Goal: Obtain resource: Obtain resource

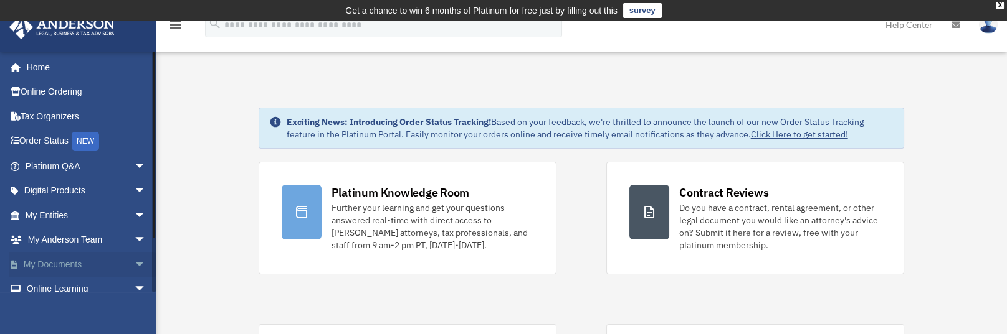
click at [134, 265] on span "arrow_drop_down" at bounding box center [146, 265] width 25 height 26
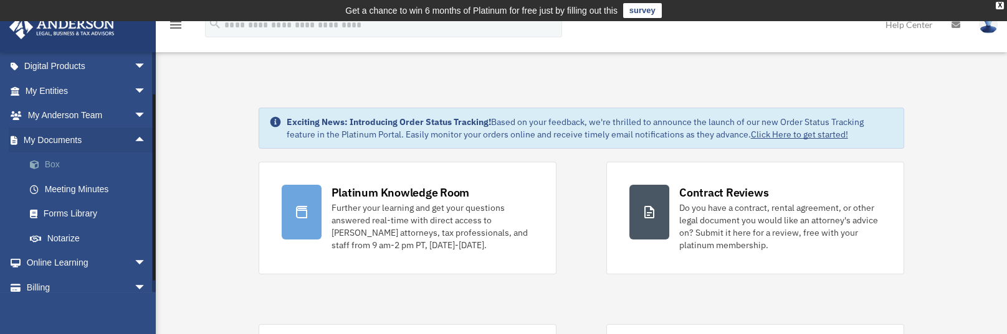
click at [49, 164] on link "Box" at bounding box center [91, 165] width 148 height 25
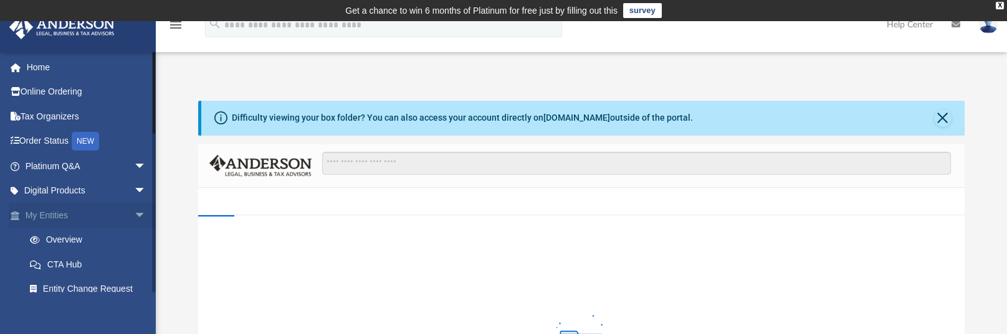
click at [134, 213] on span "arrow_drop_down" at bounding box center [146, 216] width 25 height 26
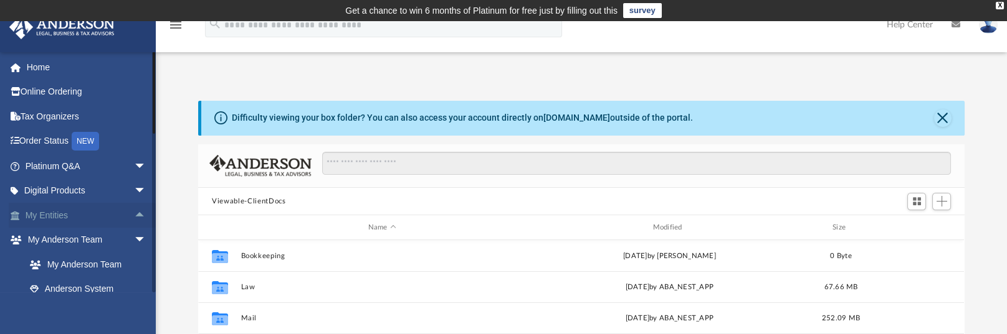
scroll to position [273, 756]
click at [134, 217] on span "arrow_drop_up" at bounding box center [146, 216] width 25 height 26
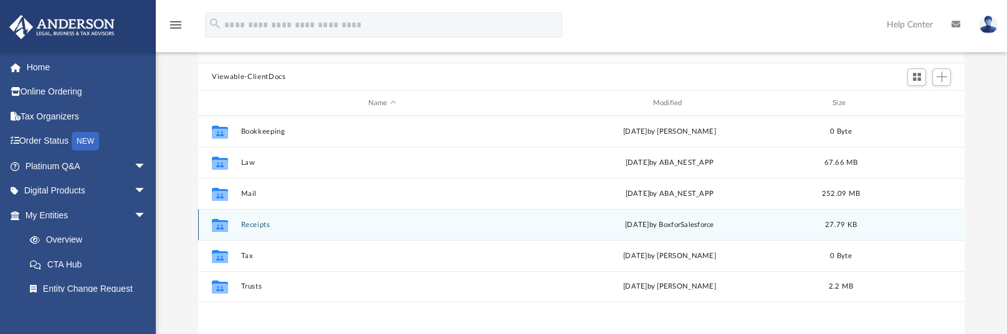
scroll to position [187, 0]
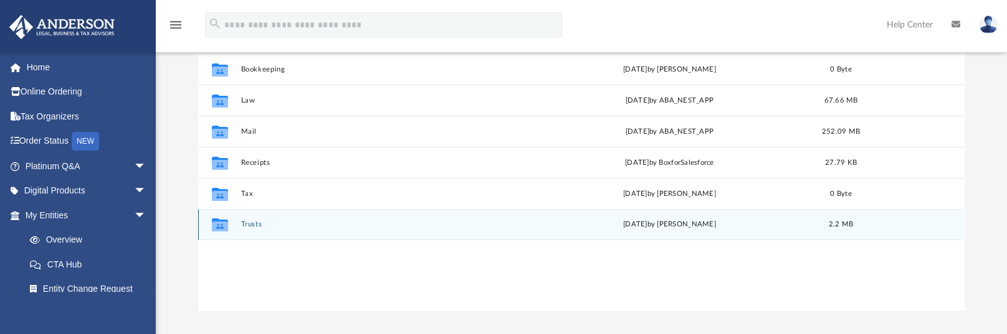
click at [243, 217] on div "Collaborated Folder Trusts Mon Sep 20 2021 by Aiden Larsen 2.2 MB" at bounding box center [581, 224] width 766 height 31
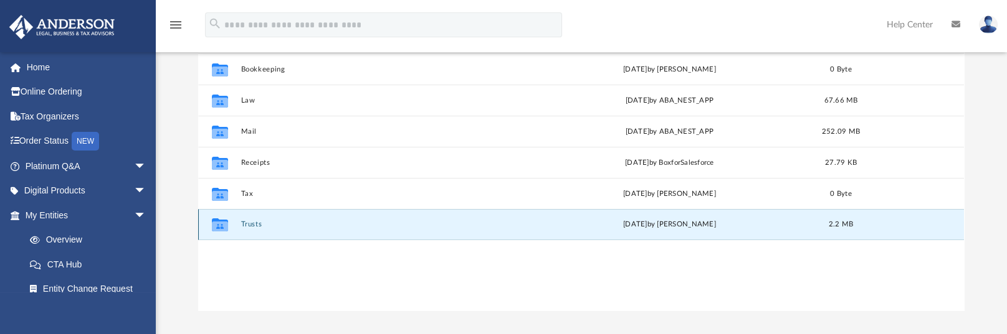
click at [249, 224] on button "Trusts" at bounding box center [382, 225] width 282 height 8
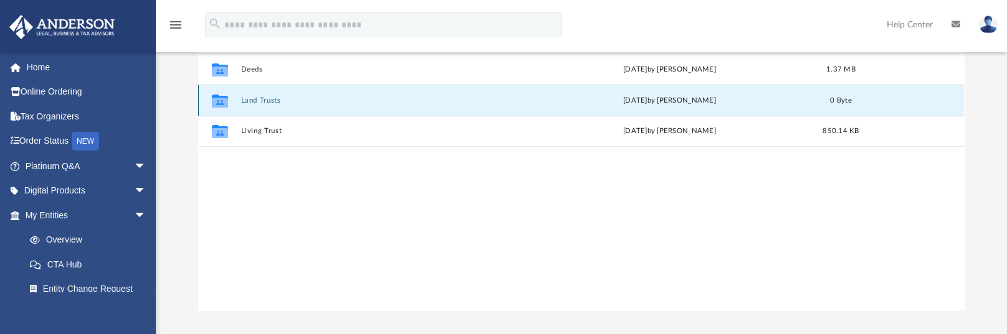
click at [258, 102] on button "Land Trusts" at bounding box center [382, 101] width 282 height 8
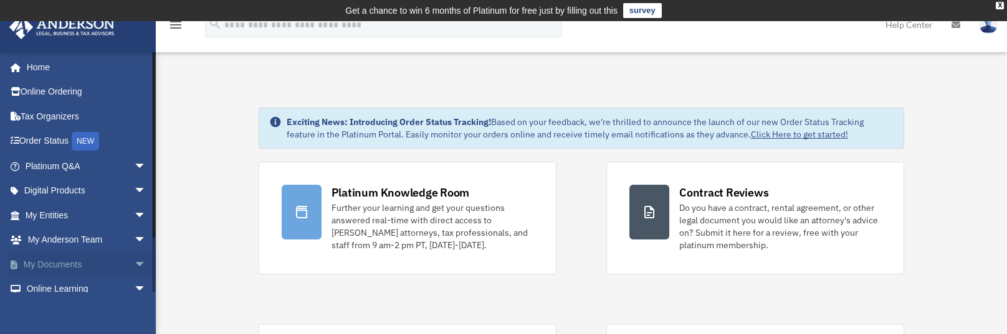
click at [70, 267] on link "My Documents arrow_drop_down" at bounding box center [87, 264] width 156 height 25
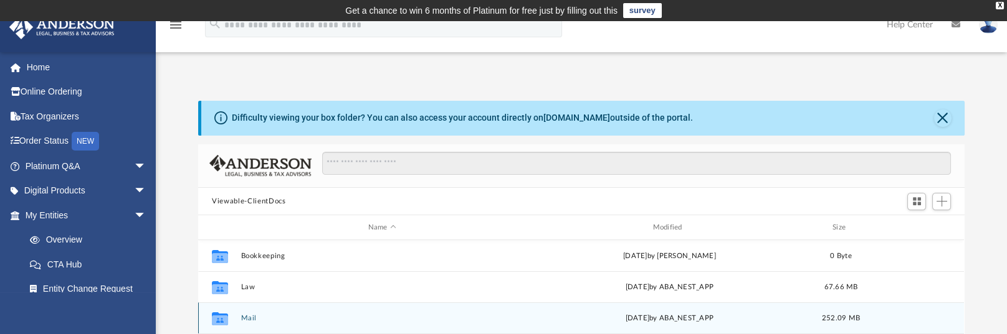
scroll to position [125, 0]
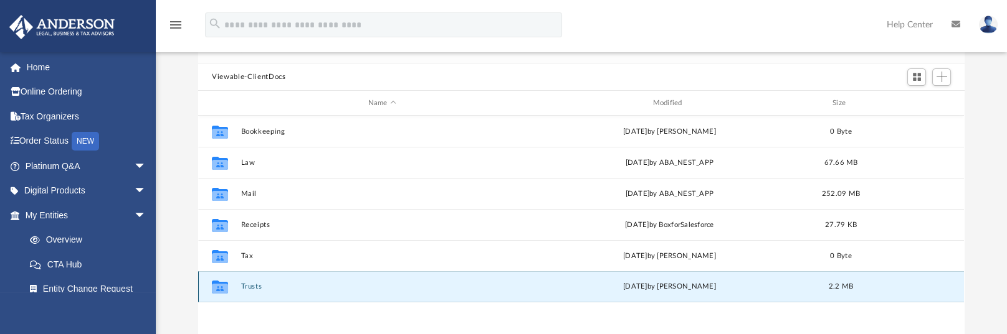
click at [251, 285] on button "Trusts" at bounding box center [382, 287] width 282 height 8
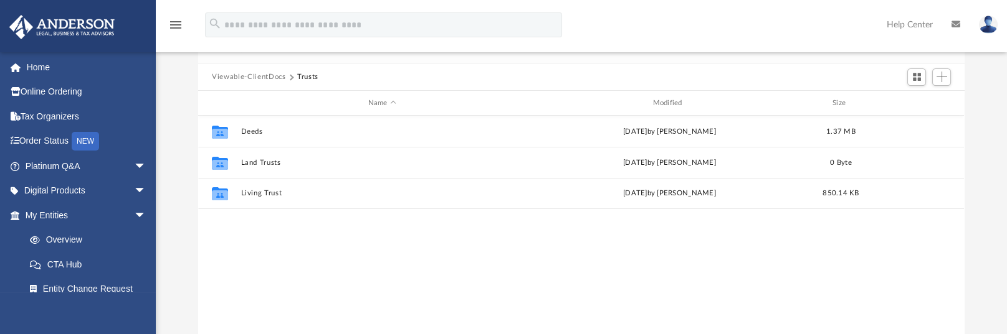
click at [251, 285] on div "Collaborated Folder Deeds [DATE] by [PERSON_NAME] 1.37 MB Collaborated Folder L…" at bounding box center [581, 245] width 766 height 258
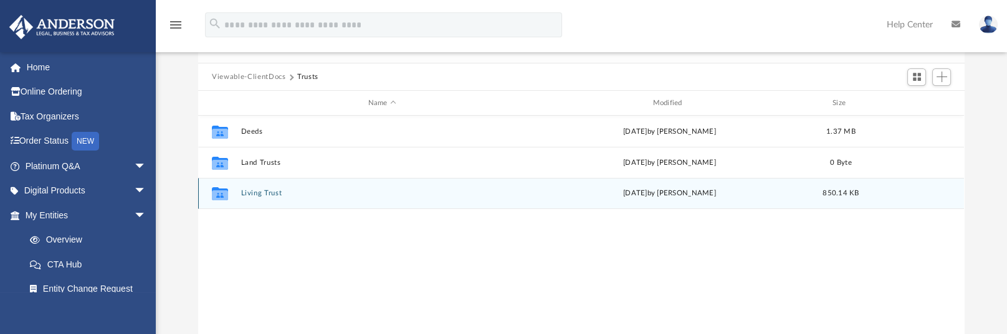
click at [261, 193] on button "Living Trust" at bounding box center [382, 194] width 282 height 8
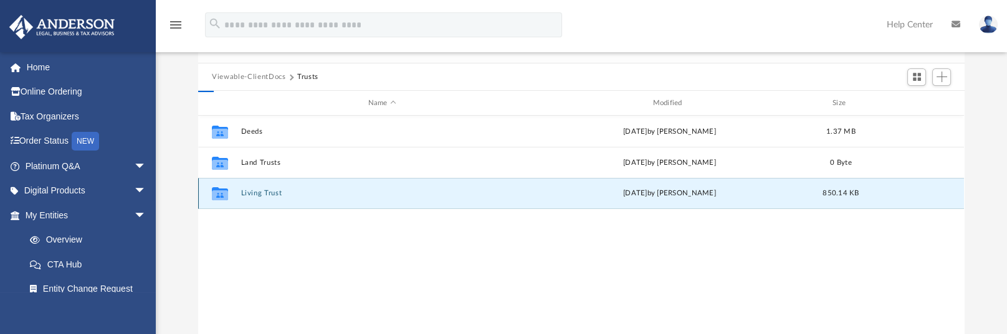
click at [261, 193] on button "Living Trust" at bounding box center [382, 194] width 282 height 8
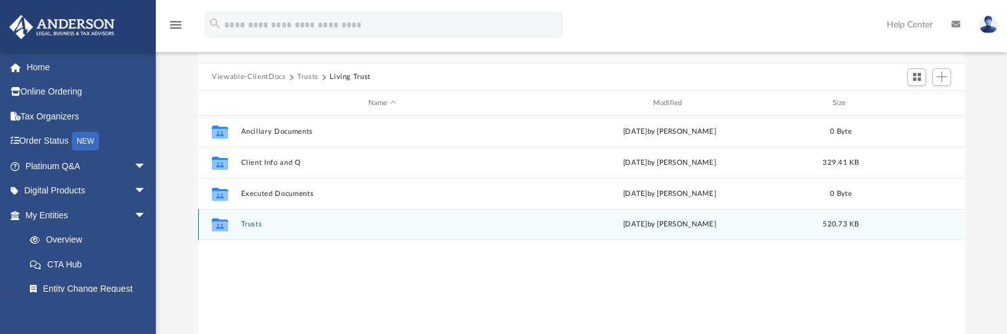
click at [252, 222] on button "Trusts" at bounding box center [382, 225] width 282 height 8
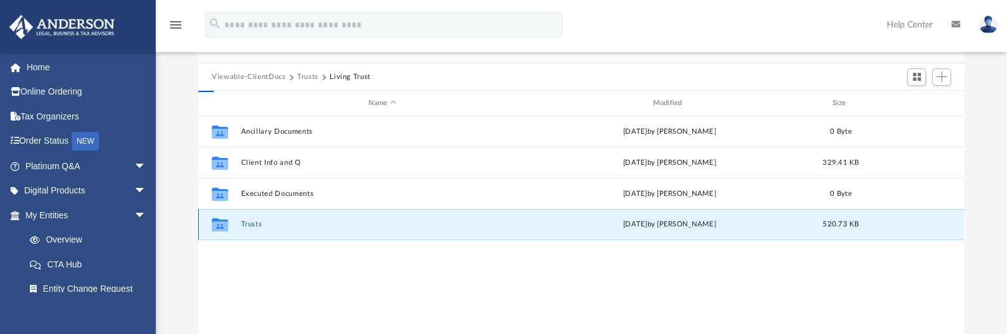
click at [252, 222] on button "Trusts" at bounding box center [382, 225] width 282 height 8
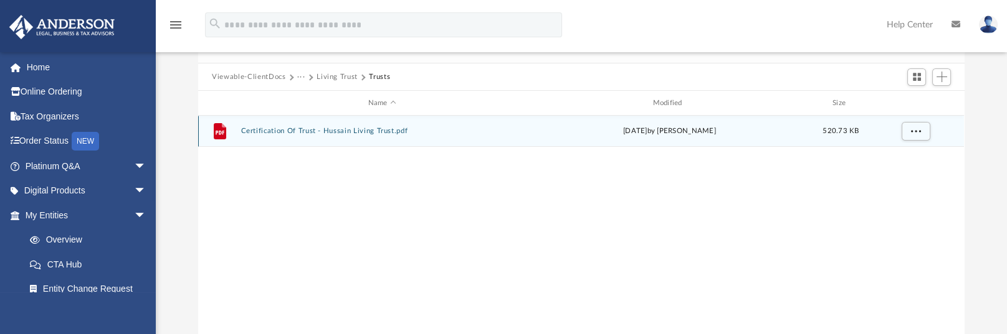
click at [305, 128] on button "Certification Of Trust - Hussain Living Trust.pdf" at bounding box center [382, 132] width 282 height 8
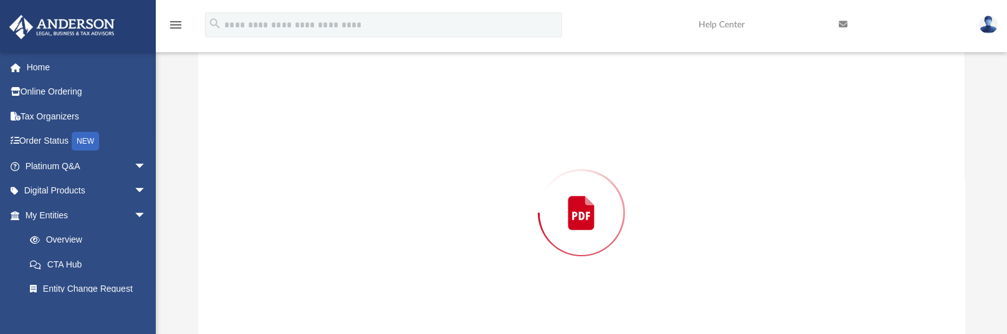
scroll to position [144, 0]
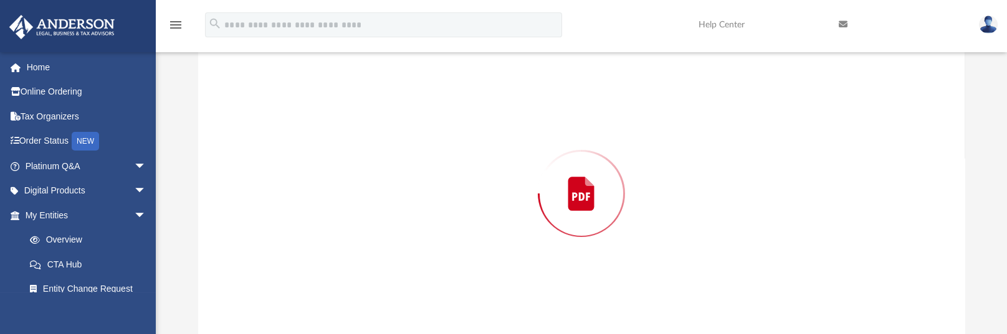
click at [305, 128] on div "Preview" at bounding box center [581, 193] width 766 height 321
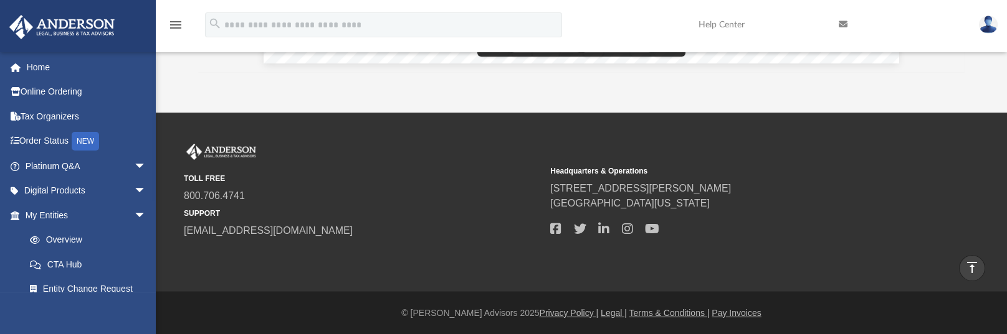
scroll to position [0, 0]
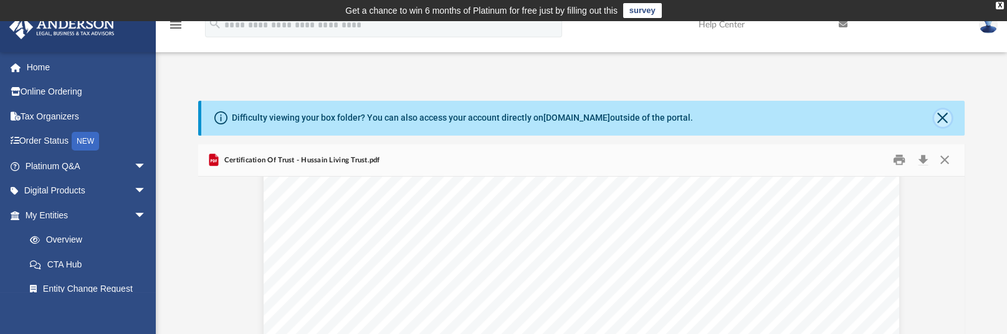
click at [944, 123] on button "Close" at bounding box center [942, 118] width 17 height 17
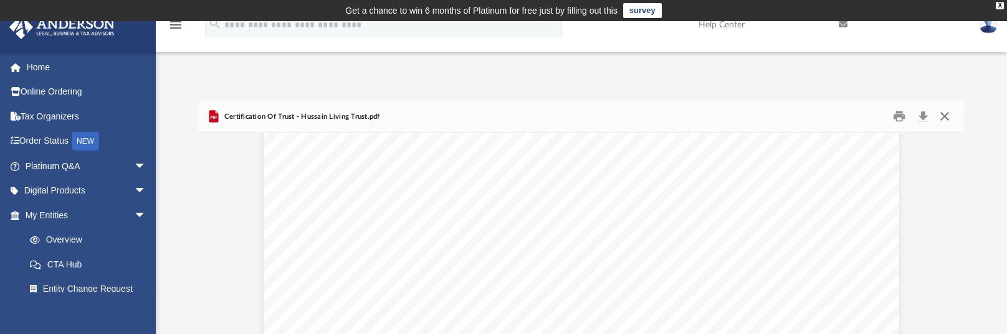
click at [944, 113] on button "Close" at bounding box center [944, 116] width 22 height 19
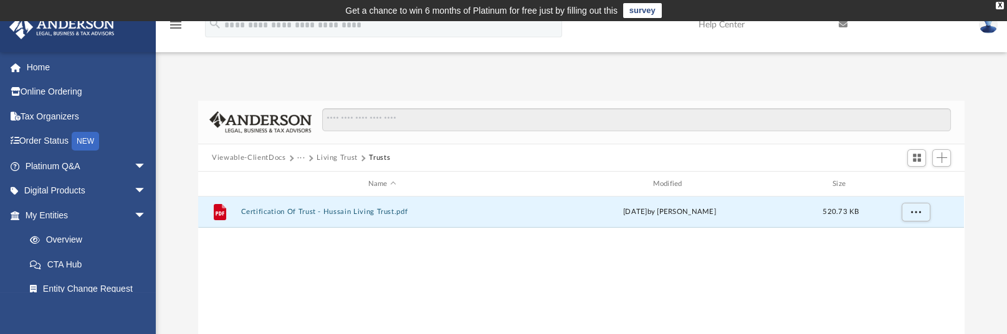
click at [348, 158] on button "Living Trust" at bounding box center [336, 158] width 41 height 11
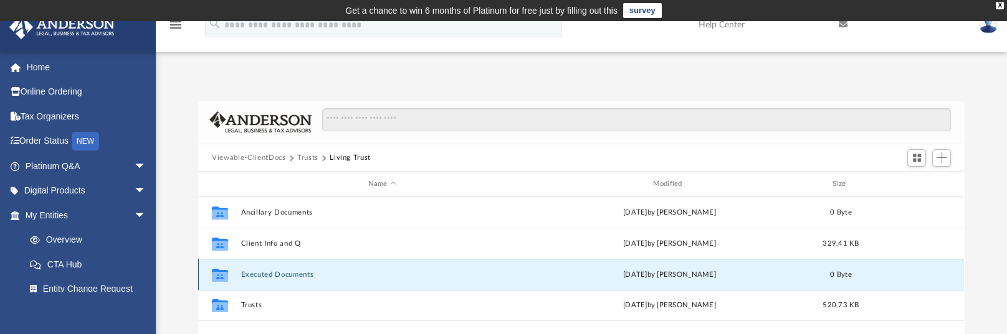
click at [275, 273] on button "Executed Documents" at bounding box center [382, 275] width 282 height 8
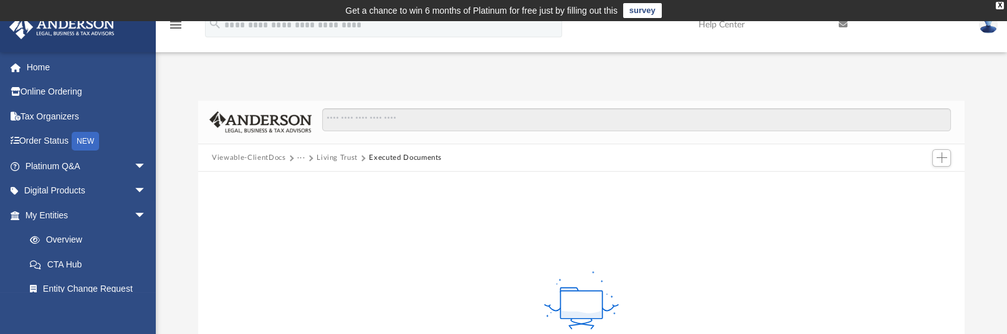
click at [349, 158] on button "Living Trust" at bounding box center [336, 158] width 41 height 11
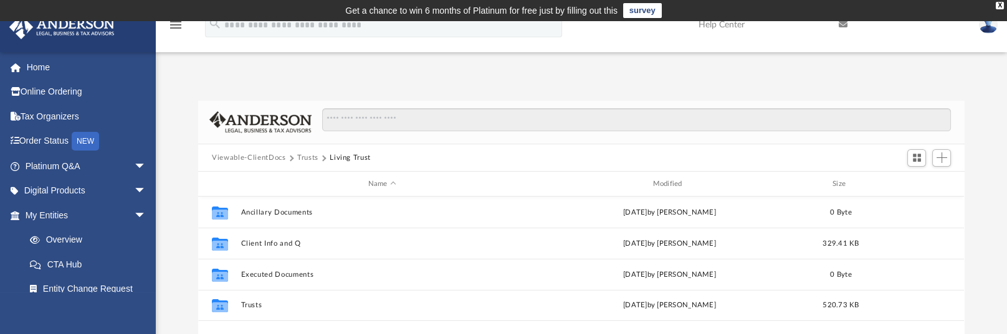
scroll to position [273, 756]
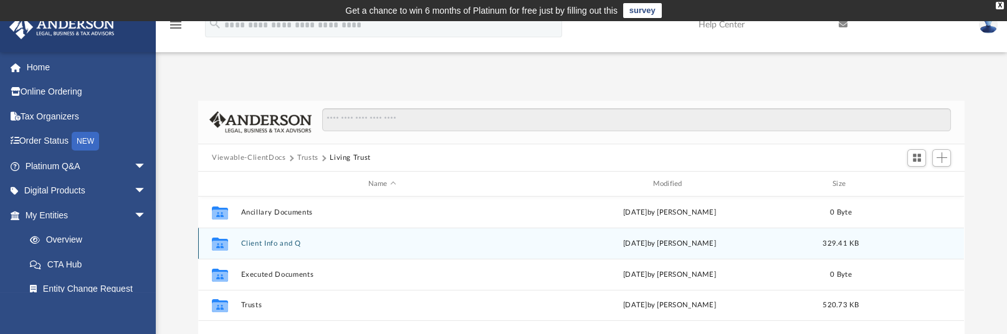
click at [279, 245] on button "Client Info and Q" at bounding box center [382, 244] width 282 height 8
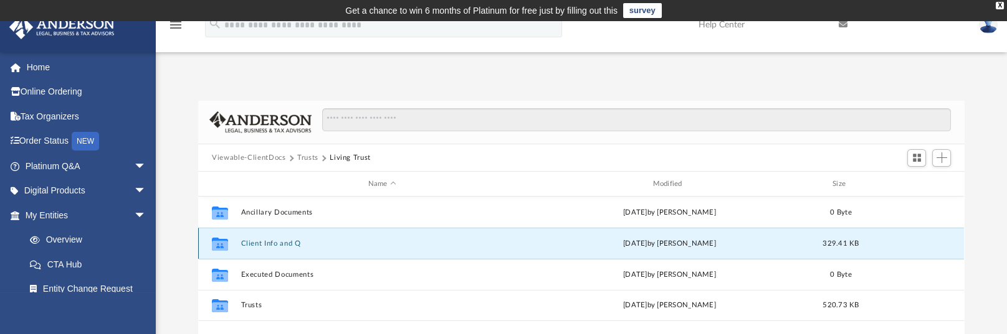
click at [279, 245] on button "Client Info and Q" at bounding box center [382, 244] width 282 height 8
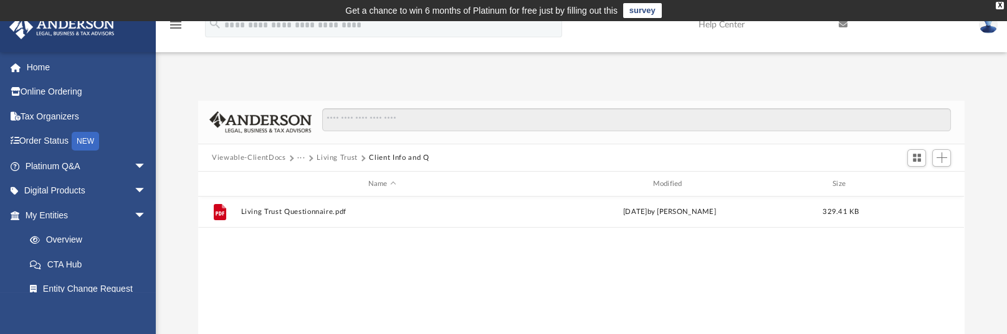
click at [339, 160] on button "Living Trust" at bounding box center [336, 158] width 41 height 11
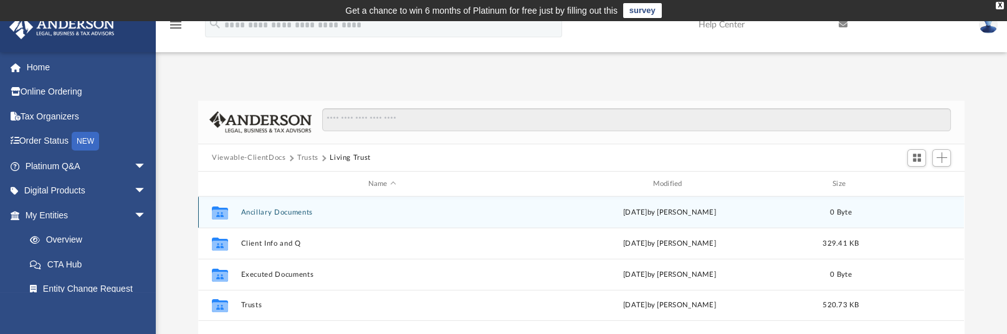
click at [296, 213] on button "Ancillary Documents" at bounding box center [382, 213] width 282 height 8
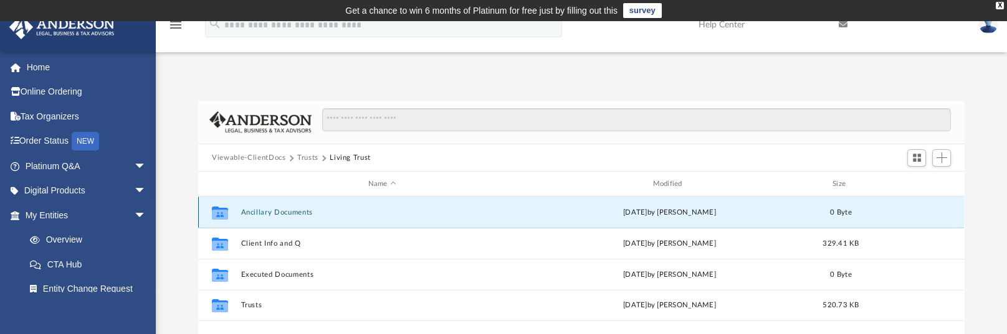
click at [296, 213] on button "Ancillary Documents" at bounding box center [382, 213] width 282 height 8
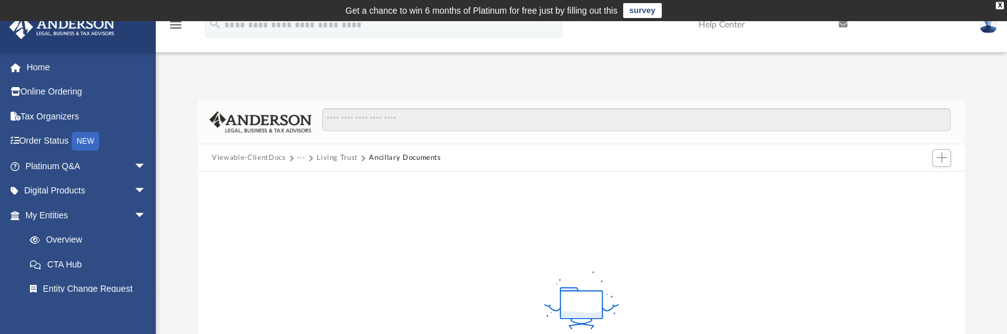
click at [325, 156] on button "Living Trust" at bounding box center [336, 158] width 41 height 11
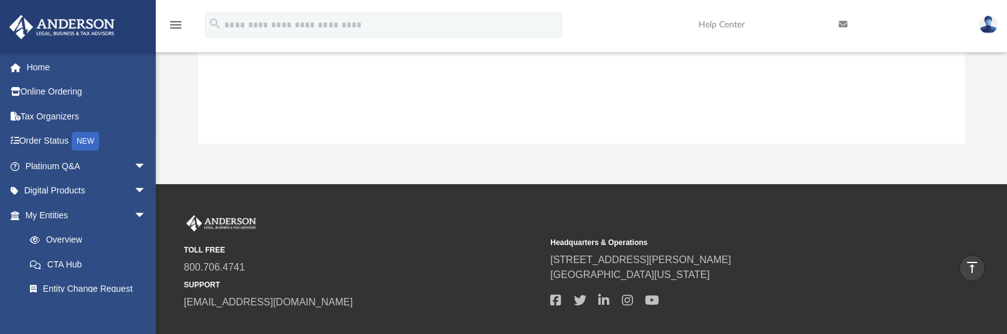
scroll to position [0, 0]
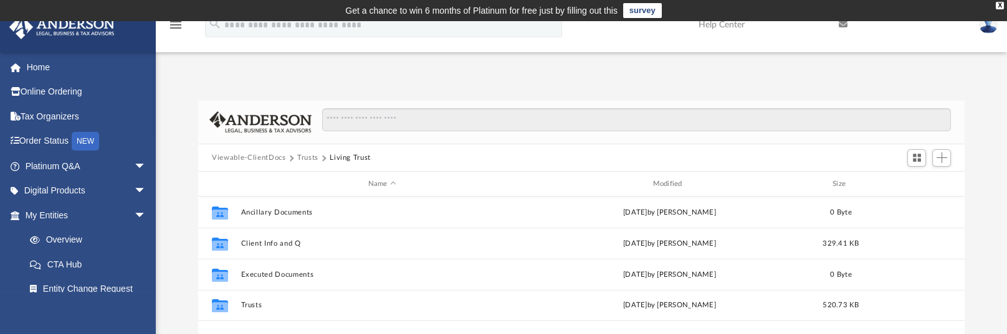
click at [987, 29] on img at bounding box center [988, 25] width 19 height 18
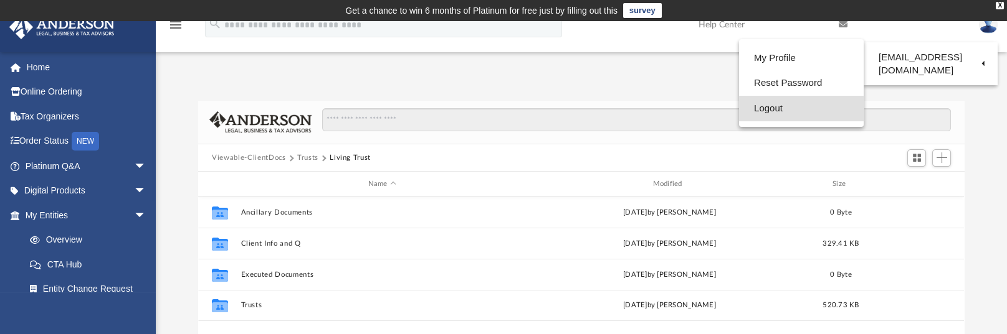
click at [778, 109] on link "Logout" at bounding box center [801, 109] width 125 height 26
